Goal: Find contact information: Find contact information

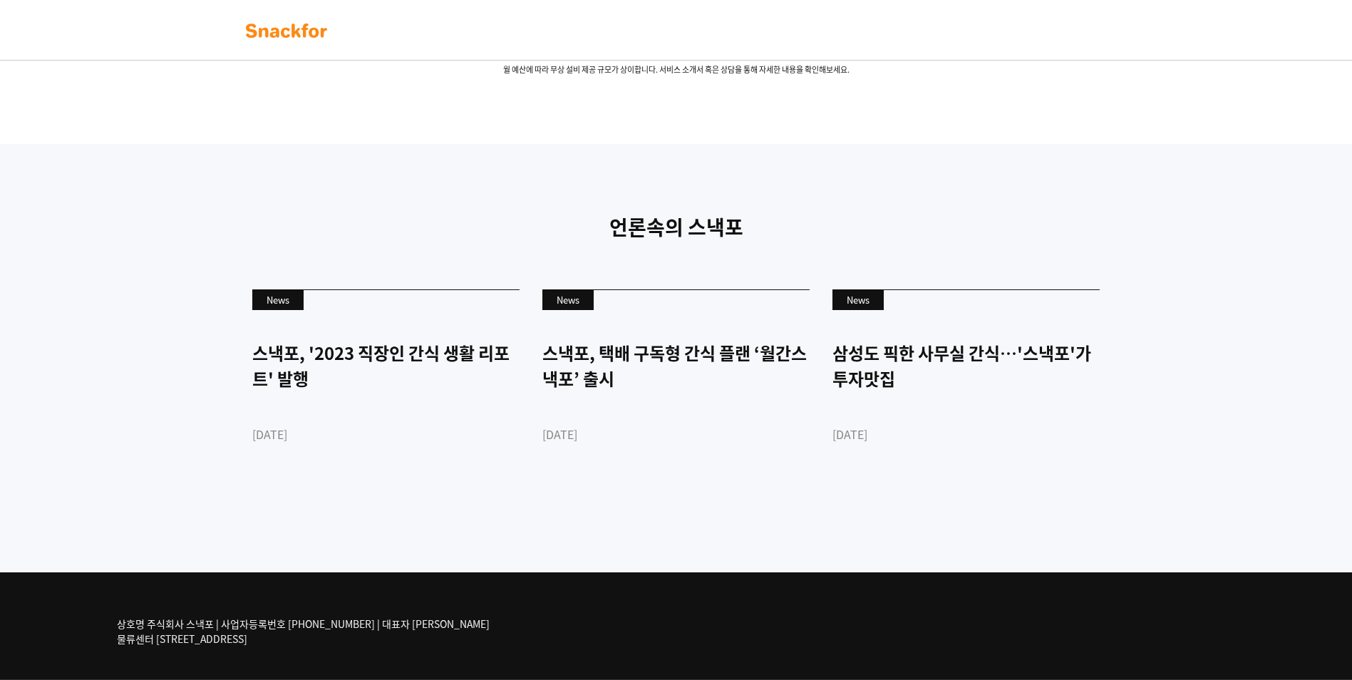
scroll to position [3327, 0]
drag, startPoint x: 1237, startPoint y: 243, endPoint x: 1193, endPoint y: 532, distance: 292.0
drag, startPoint x: 401, startPoint y: 638, endPoint x: 125, endPoint y: 629, distance: 276.0
click at [125, 629] on p "상호명 주식회사 스낵포 | 사업자등록번호 [PHONE_NUMBER] | 대표자 [PERSON_NAME] 물류센터 [STREET_ADDRESS]" at bounding box center [303, 632] width 373 height 30
click at [456, 647] on div "상호명 주식회사 스낵포 | 사업자등록번호 [PHONE_NUMBER] | 대표자 [PERSON_NAME] 물류센터 [STREET_ADDRESS]" at bounding box center [676, 625] width 1140 height 107
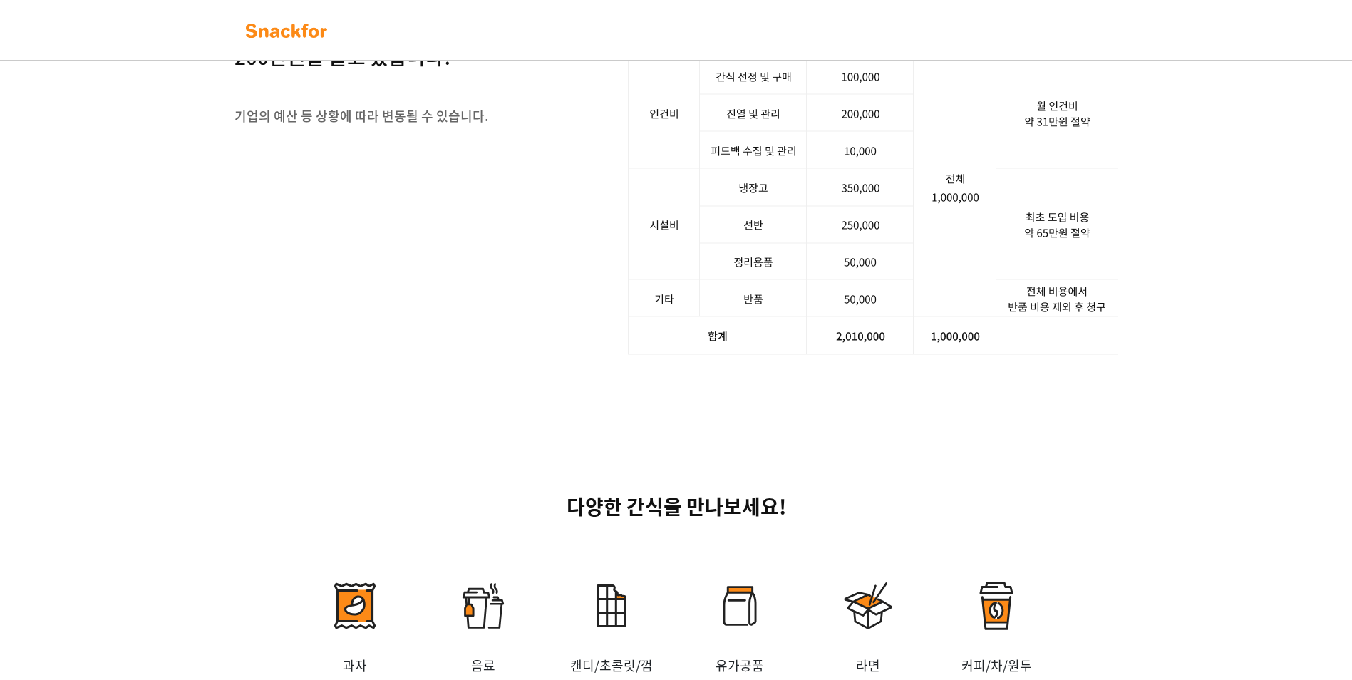
scroll to position [952, 0]
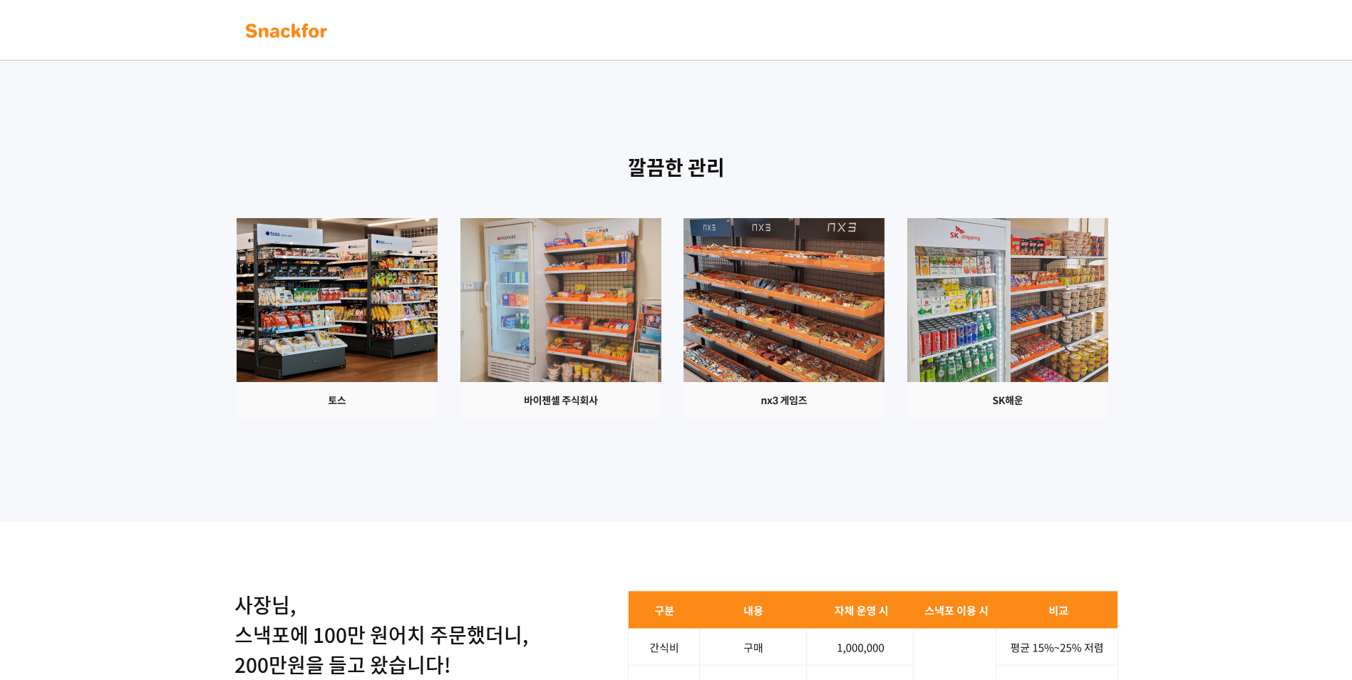
drag, startPoint x: 1175, startPoint y: 469, endPoint x: 910, endPoint y: 155, distance: 411.7
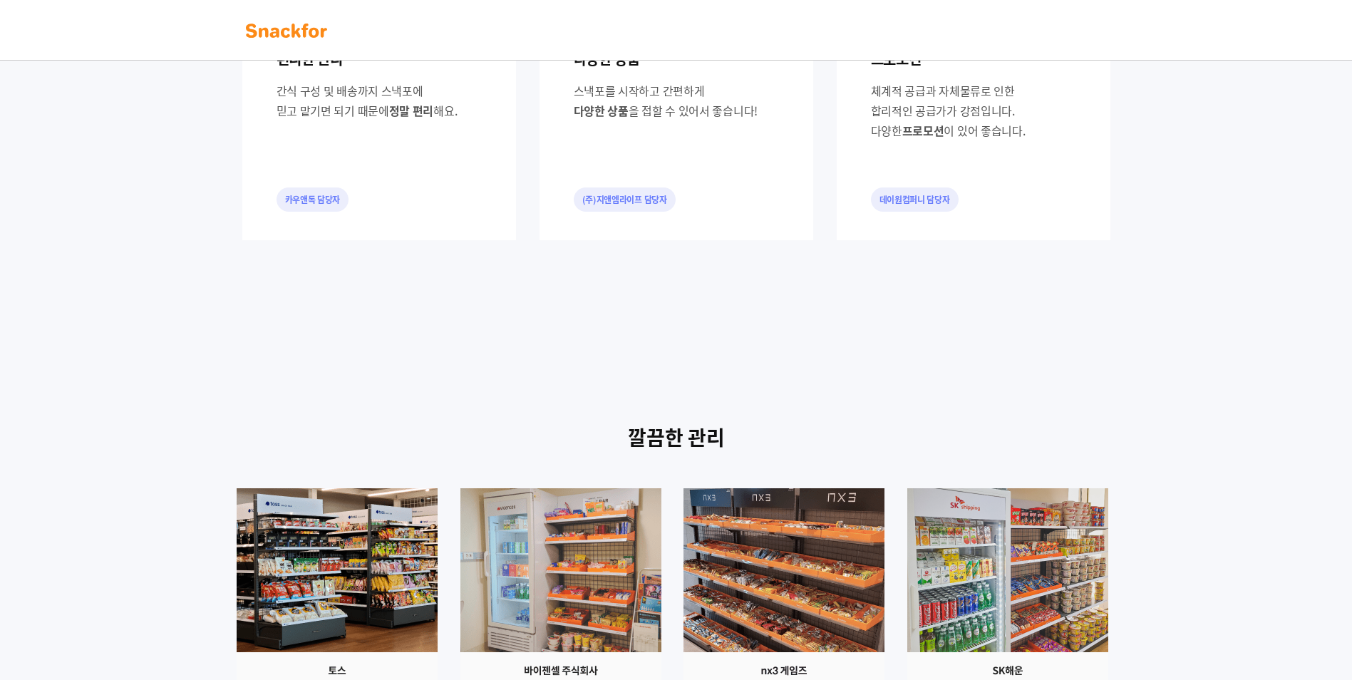
click at [278, 34] on img at bounding box center [287, 30] width 90 height 23
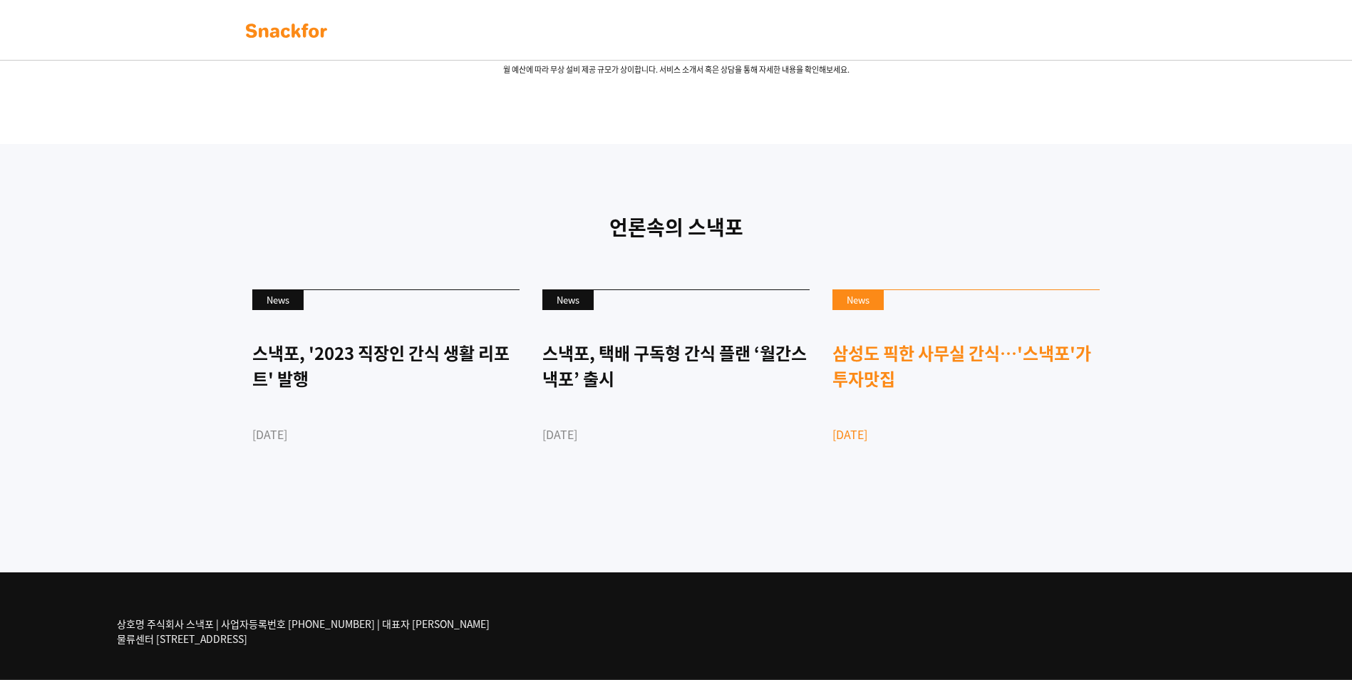
scroll to position [3327, 0]
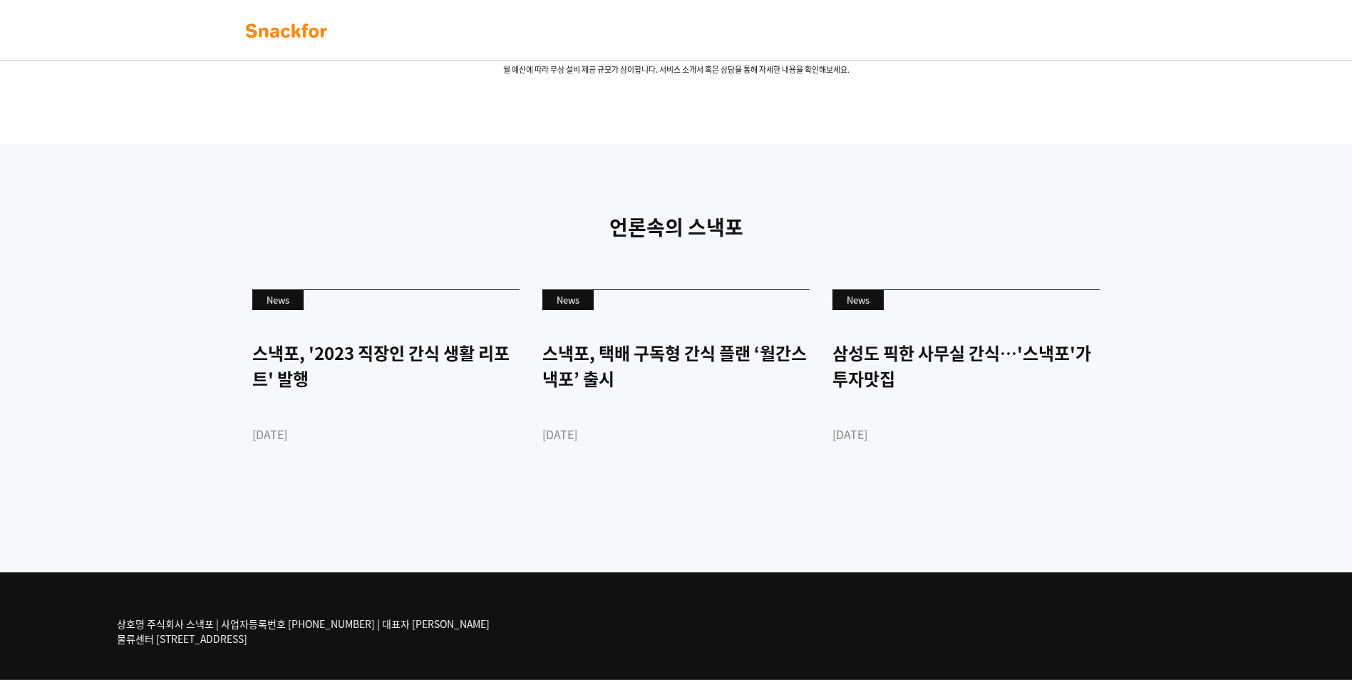
click at [484, 633] on div "상호명 주식회사 스낵포 | 사업자등록번호 [PHONE_NUMBER] | 대표자 [PERSON_NAME] 물류센터 [STREET_ADDRESS]" at bounding box center [676, 625] width 1140 height 107
drag, startPoint x: 148, startPoint y: 624, endPoint x: 328, endPoint y: 638, distance: 180.2
click at [328, 638] on p "상호명 주식회사 스낵포 | 사업자등록번호 [PHONE_NUMBER] | 대표자 [PERSON_NAME] 물류센터 [STREET_ADDRESS]" at bounding box center [303, 632] width 373 height 30
drag, startPoint x: 328, startPoint y: 638, endPoint x: 306, endPoint y: 644, distance: 23.0
click at [306, 644] on p "상호명 주식회사 스낵포 | 사업자등록번호 [PHONE_NUMBER] | 대표자 [PERSON_NAME] 물류센터 [STREET_ADDRESS]" at bounding box center [303, 632] width 373 height 30
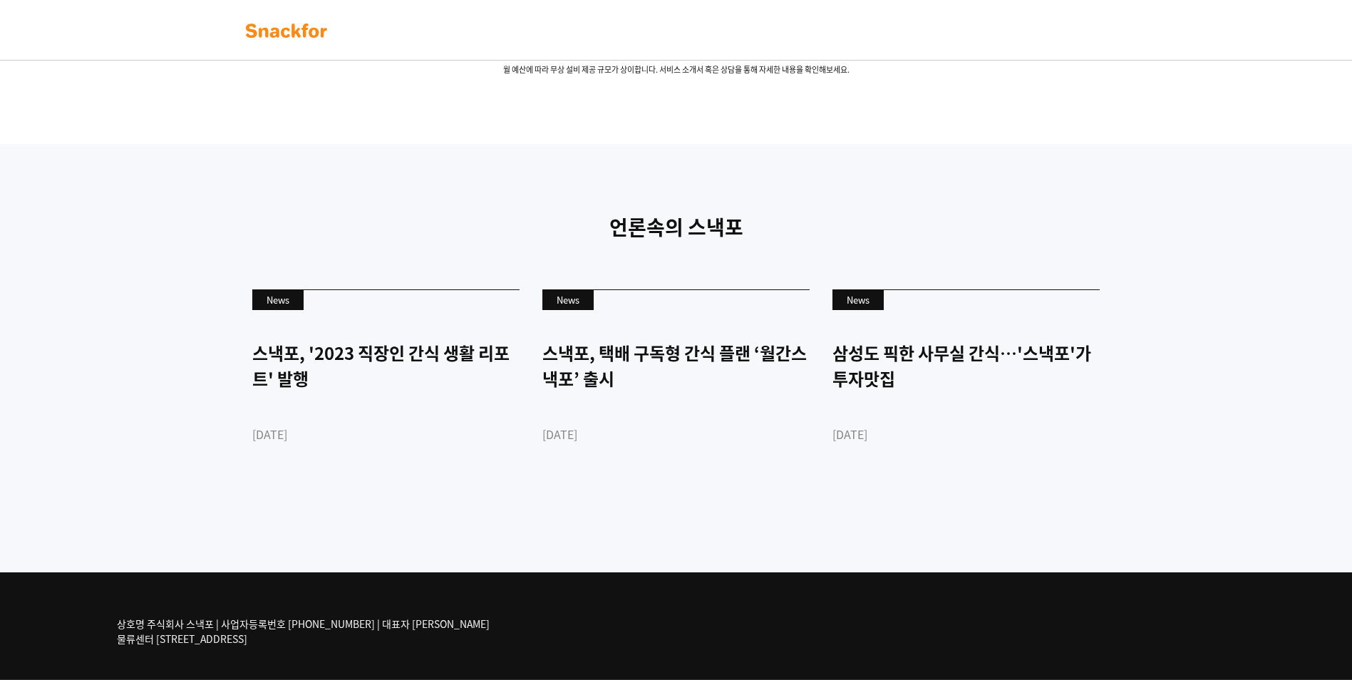
click at [277, 644] on p "상호명 주식회사 스낵포 | 사업자등록번호 [PHONE_NUMBER] | 대표자 [PERSON_NAME] 물류센터 [STREET_ADDRESS]" at bounding box center [303, 632] width 373 height 30
drag, startPoint x: 284, startPoint y: 642, endPoint x: 157, endPoint y: 639, distance: 126.9
click at [157, 639] on p "상호명 주식회사 스낵포 | 사업자등록번호 [PHONE_NUMBER] | 대표자 [PERSON_NAME] 물류센터 [STREET_ADDRESS]" at bounding box center [303, 632] width 373 height 30
copy p "경기도 광주시 추자동 303"
